Goal: Complete application form

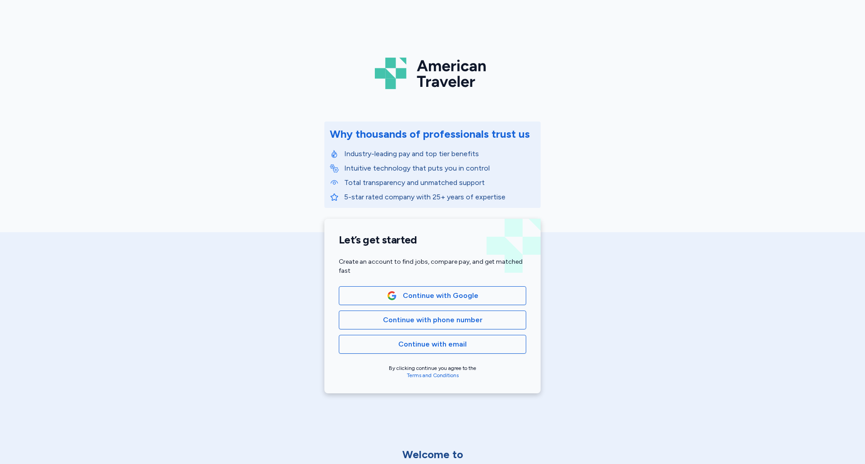
click at [452, 362] on div "Let’s get started Create an account to find jobs, compare pay, and get matched …" at bounding box center [432, 306] width 216 height 175
click at [453, 356] on div "Let’s get started Create an account to find jobs, compare pay, and get matched …" at bounding box center [432, 306] width 216 height 175
click at [453, 353] on button "Continue with email" at bounding box center [432, 344] width 187 height 19
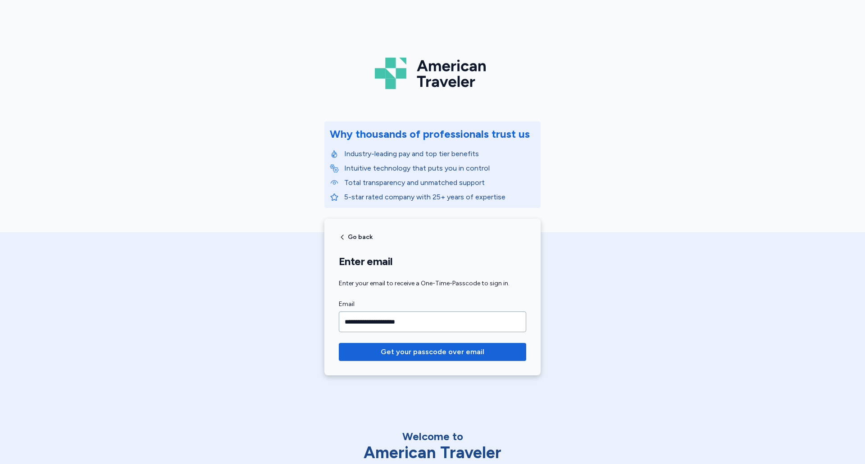
type input "**********"
click at [339, 343] on button "Get your passcode over email" at bounding box center [432, 352] width 187 height 18
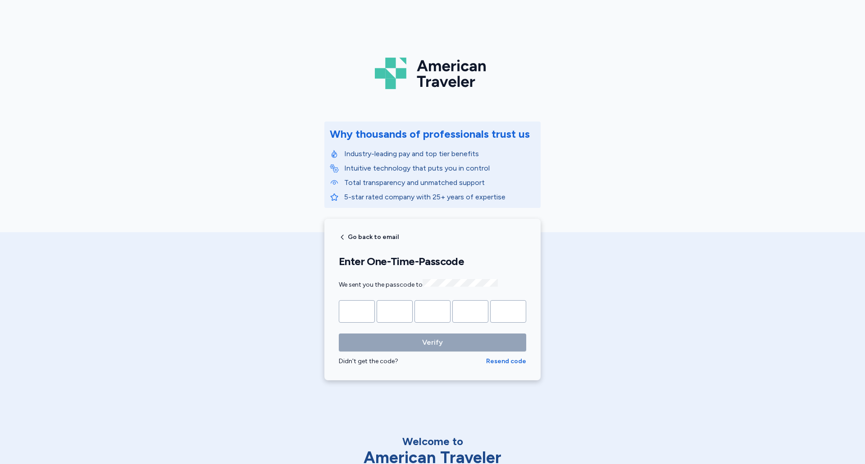
type input "*"
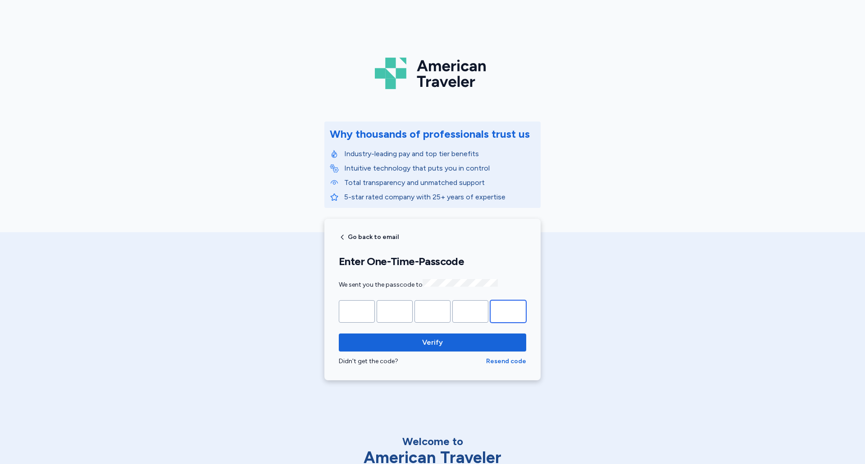
type input "*"
click at [339, 334] on button "Verify" at bounding box center [432, 343] width 187 height 18
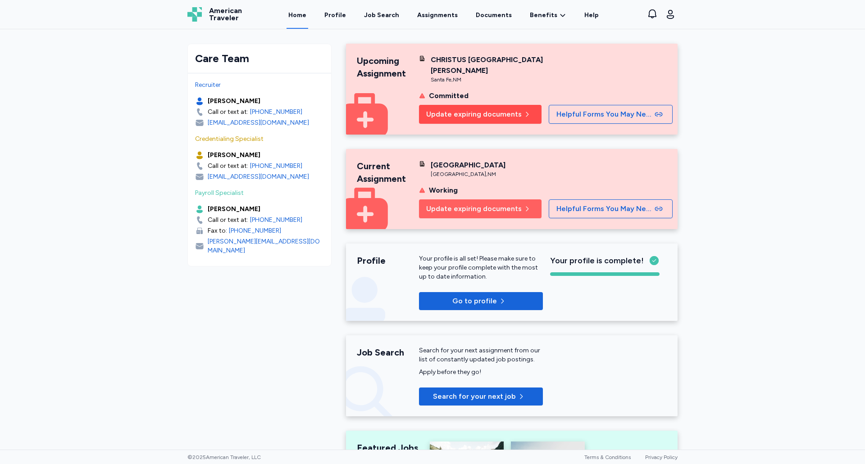
click at [499, 112] on span "Update expiring documents" at bounding box center [474, 114] width 96 height 11
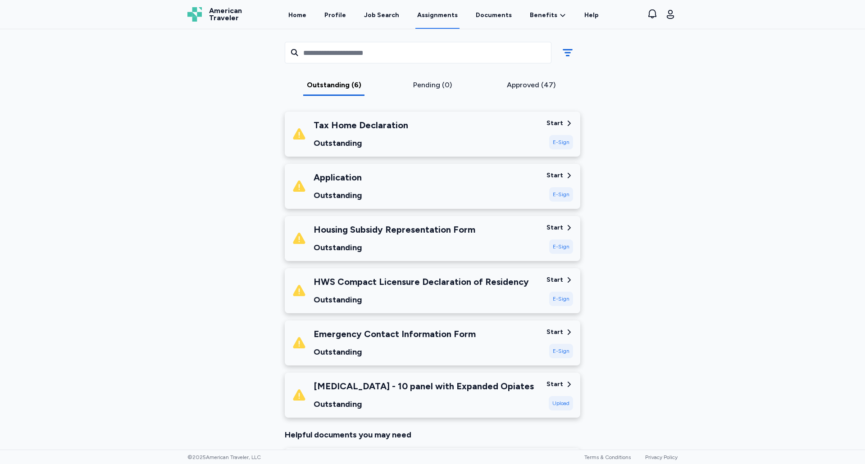
scroll to position [239, 0]
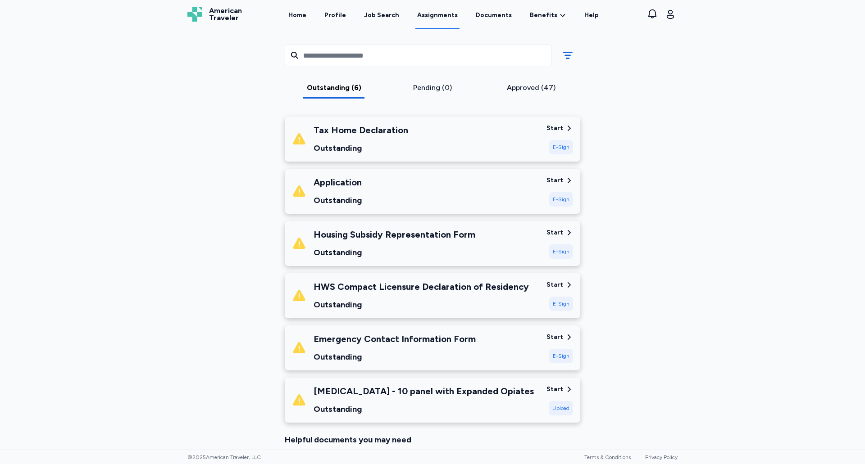
click at [553, 207] on div "Application Outstanding Start E-Sign" at bounding box center [433, 191] width 296 height 45
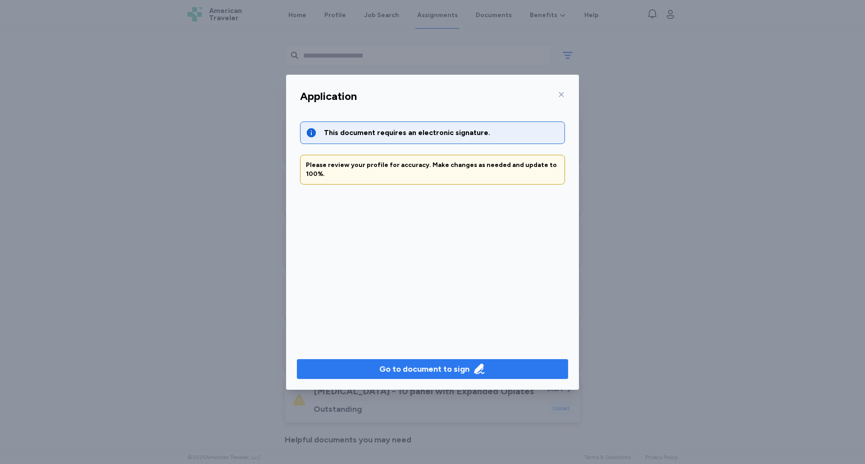
click at [458, 367] on div "Go to document to sign" at bounding box center [424, 369] width 90 height 13
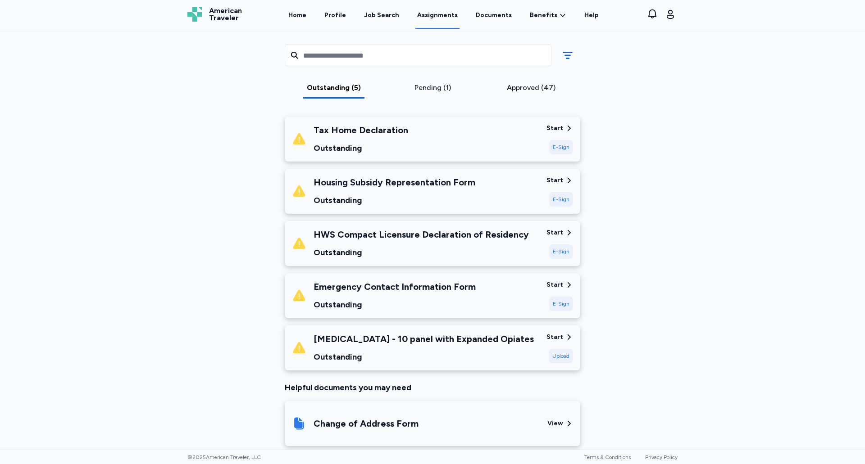
click at [560, 150] on div "E-Sign" at bounding box center [561, 147] width 24 height 14
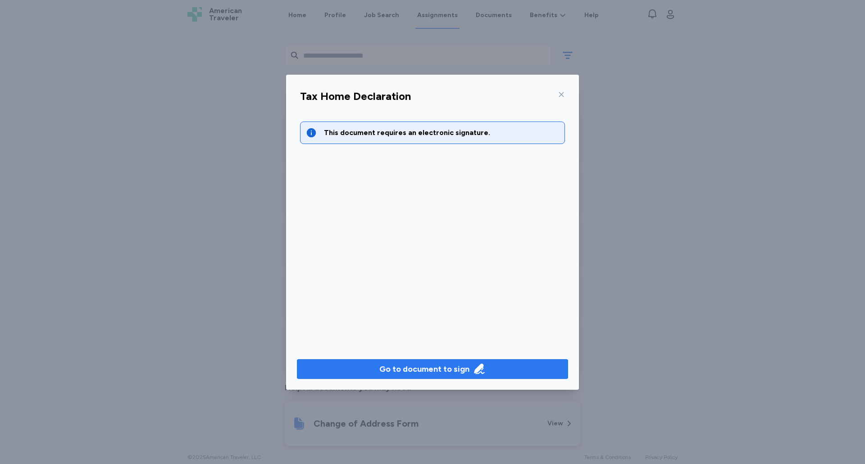
click at [435, 368] on div "Go to document to sign" at bounding box center [424, 369] width 90 height 13
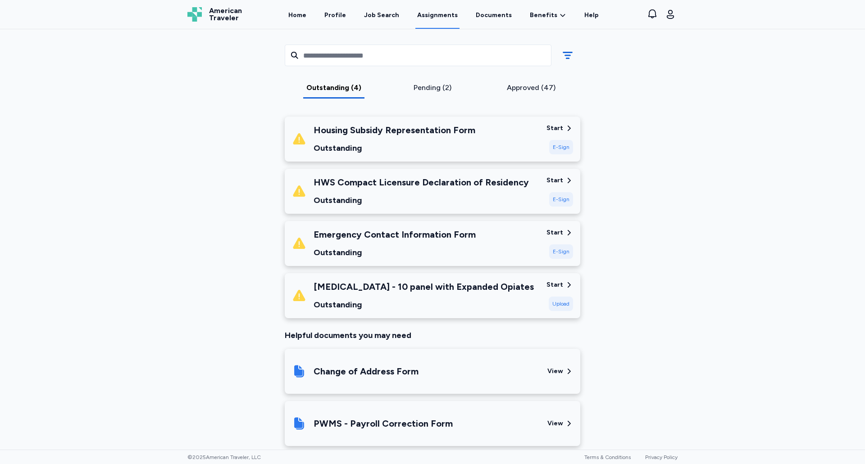
click at [551, 147] on div "E-Sign" at bounding box center [561, 147] width 24 height 14
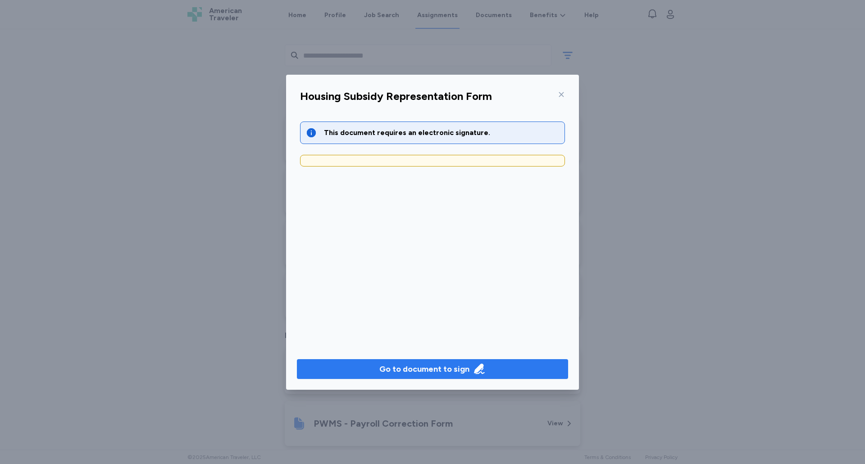
click at [444, 364] on div "Go to document to sign" at bounding box center [424, 369] width 90 height 13
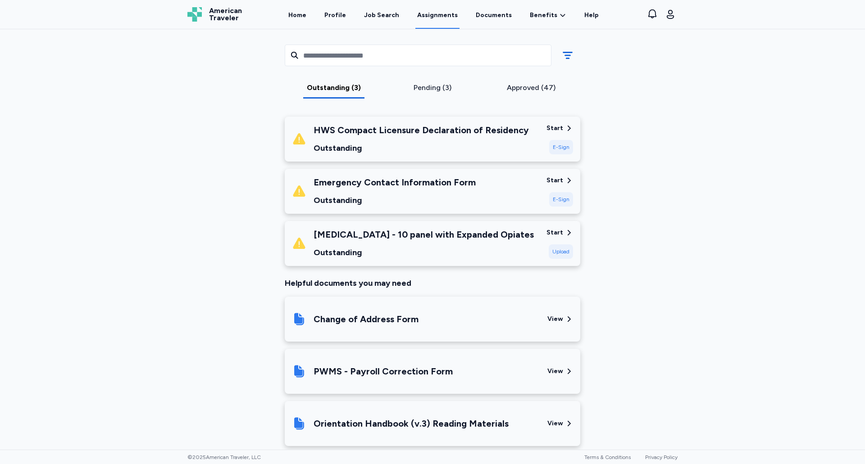
click at [557, 152] on div "E-Sign" at bounding box center [561, 147] width 24 height 14
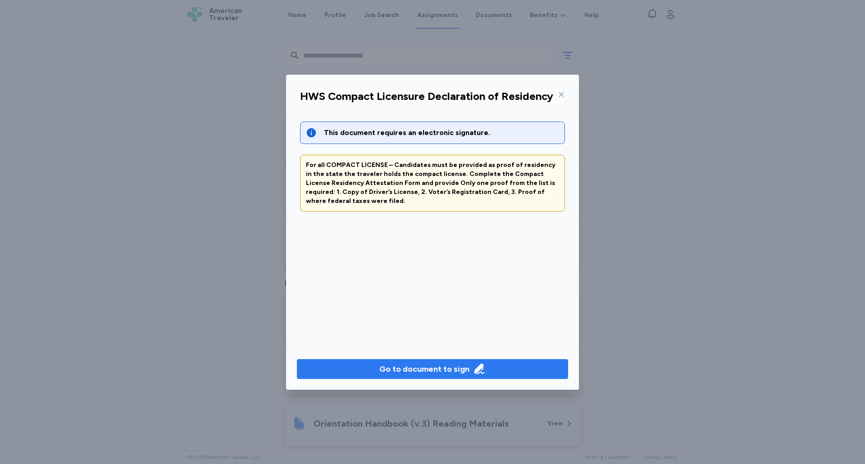
click at [462, 364] on div "Go to document to sign" at bounding box center [424, 369] width 90 height 13
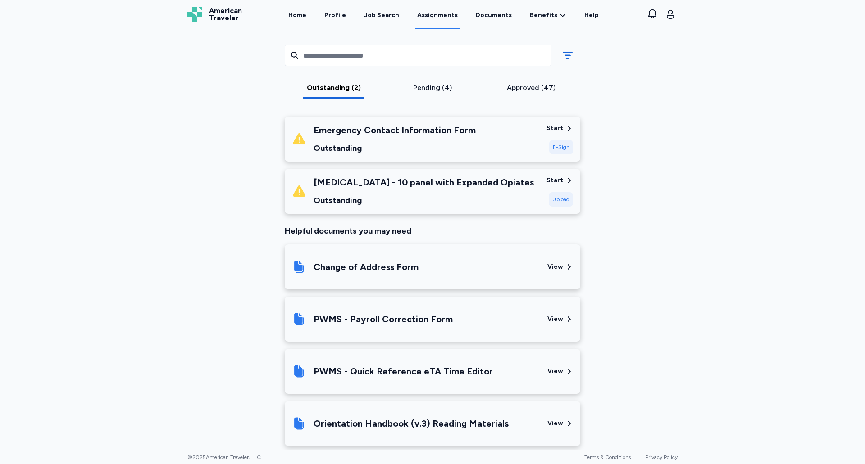
click at [550, 149] on div "E-Sign" at bounding box center [561, 147] width 24 height 14
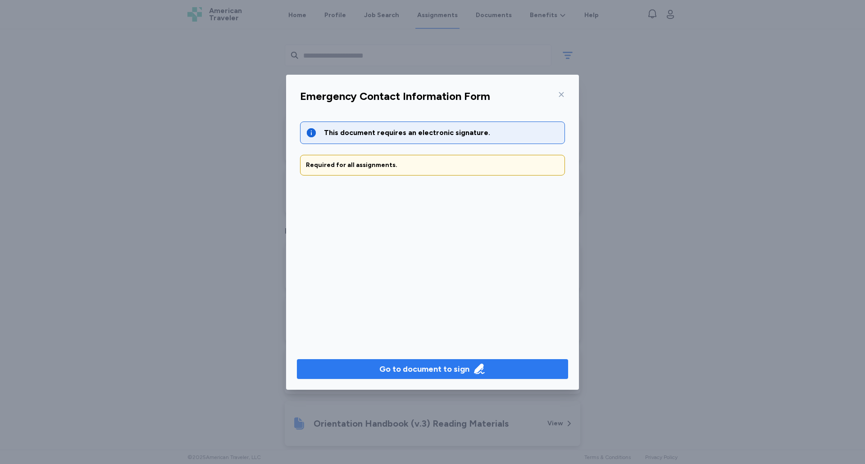
click at [401, 370] on div "Go to document to sign" at bounding box center [424, 369] width 90 height 13
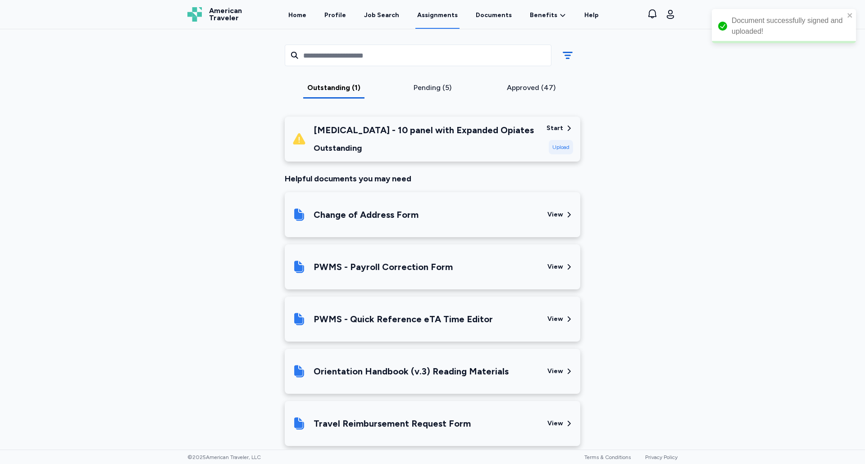
click at [408, 135] on div "[MEDICAL_DATA] - 10 panel with Expanded Opiates" at bounding box center [424, 130] width 220 height 13
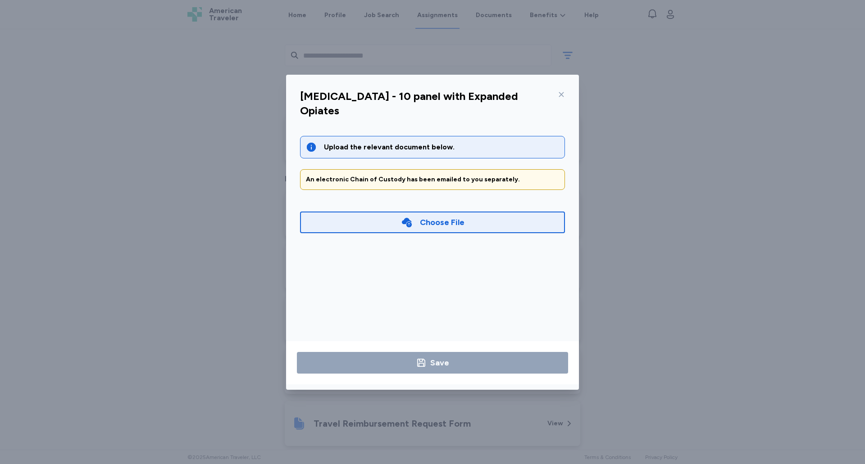
click at [558, 97] on icon at bounding box center [561, 94] width 7 height 7
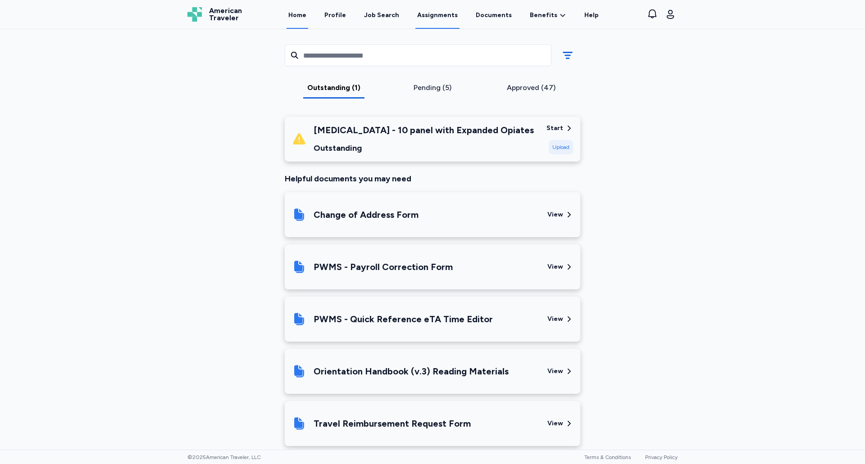
click at [306, 18] on link "Home" at bounding box center [298, 15] width 22 height 28
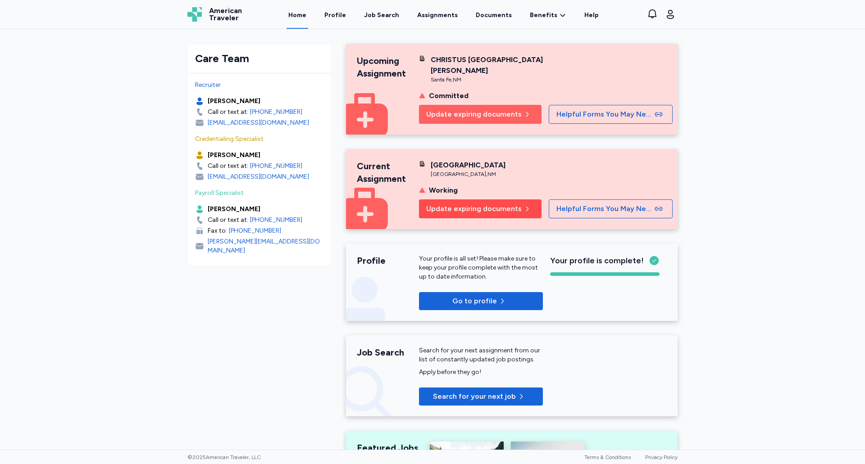
click at [472, 208] on span "Update expiring documents" at bounding box center [474, 209] width 96 height 11
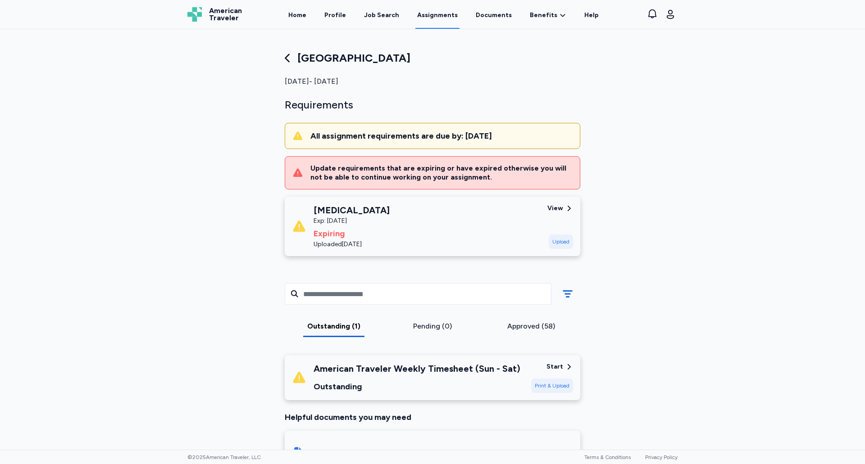
click at [288, 55] on icon at bounding box center [287, 58] width 13 height 13
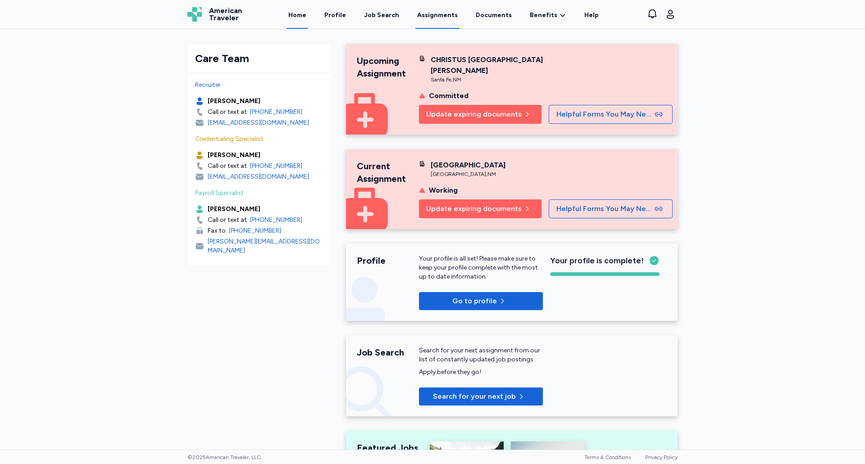
click at [423, 13] on link "Assignments" at bounding box center [437, 15] width 44 height 28
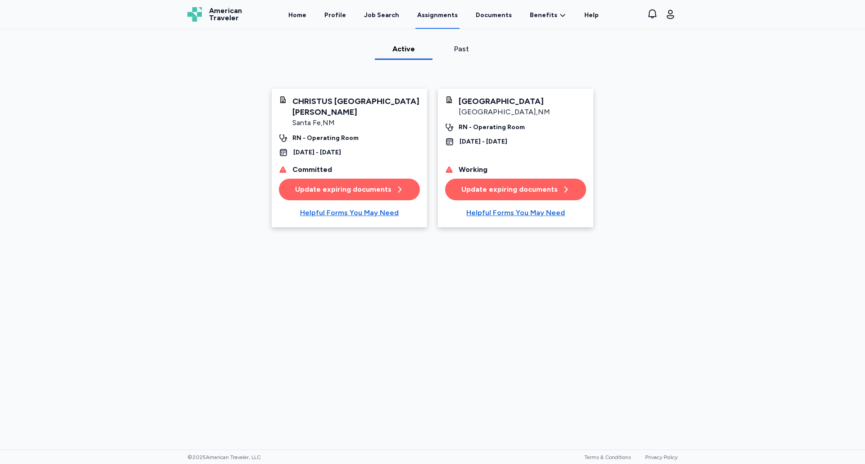
click at [338, 114] on div "CHRISTUS [GEOGRAPHIC_DATA][PERSON_NAME]" at bounding box center [356, 107] width 128 height 22
